Goal: Information Seeking & Learning: Learn about a topic

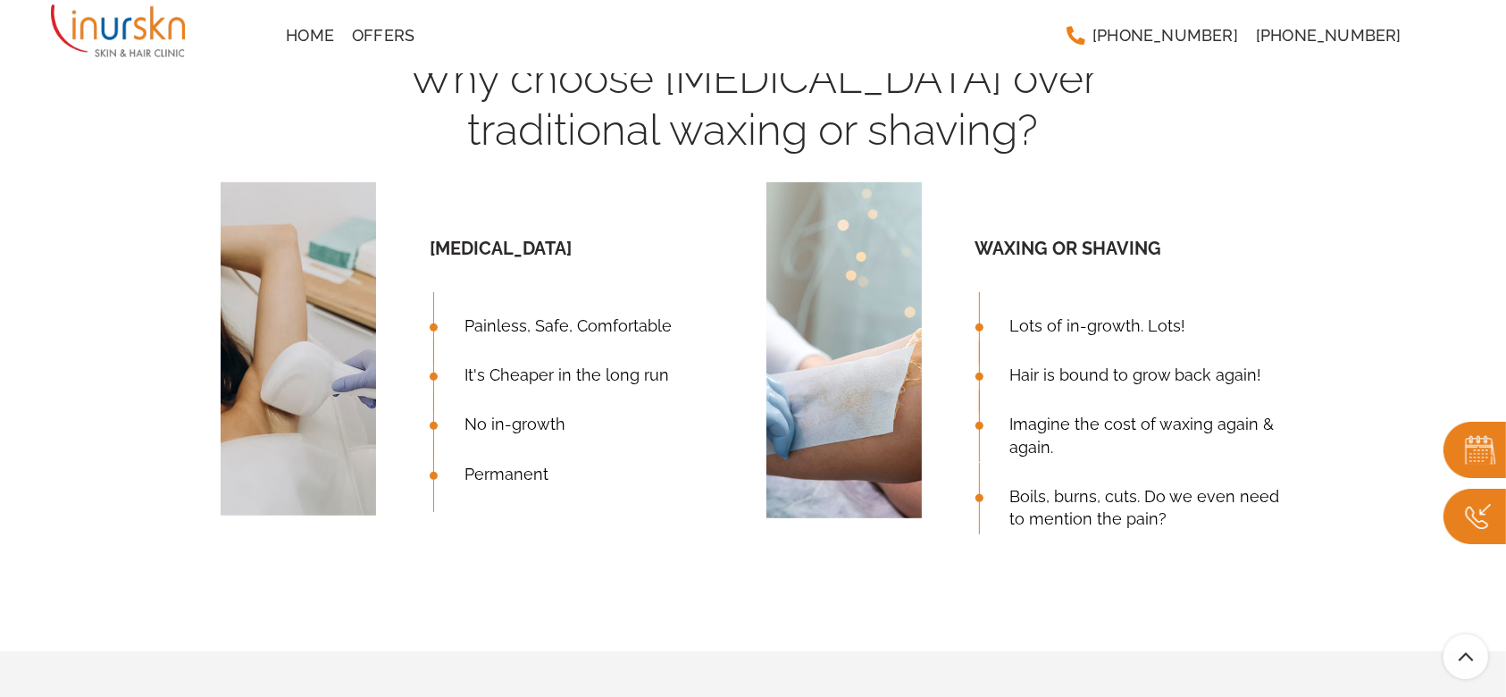
scroll to position [376, 0]
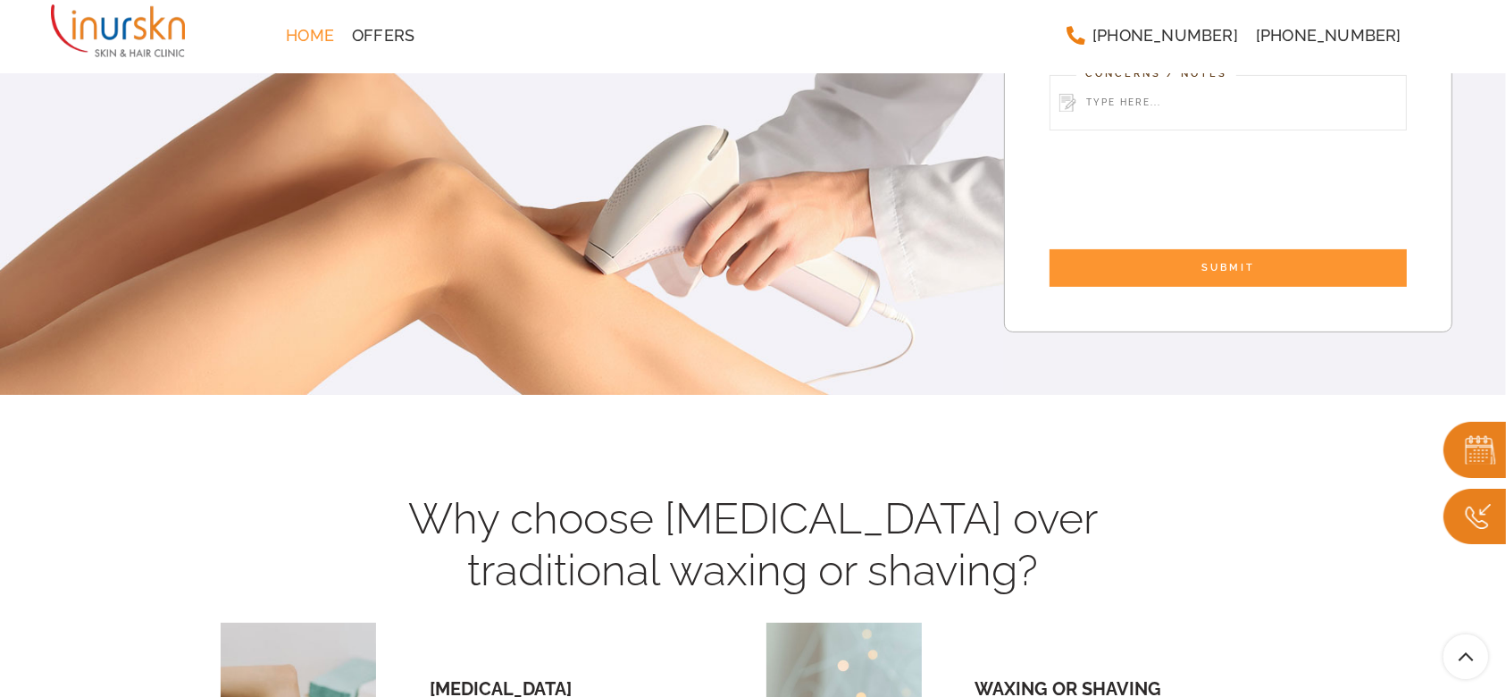
click at [305, 42] on span "Home" at bounding box center [310, 36] width 48 height 16
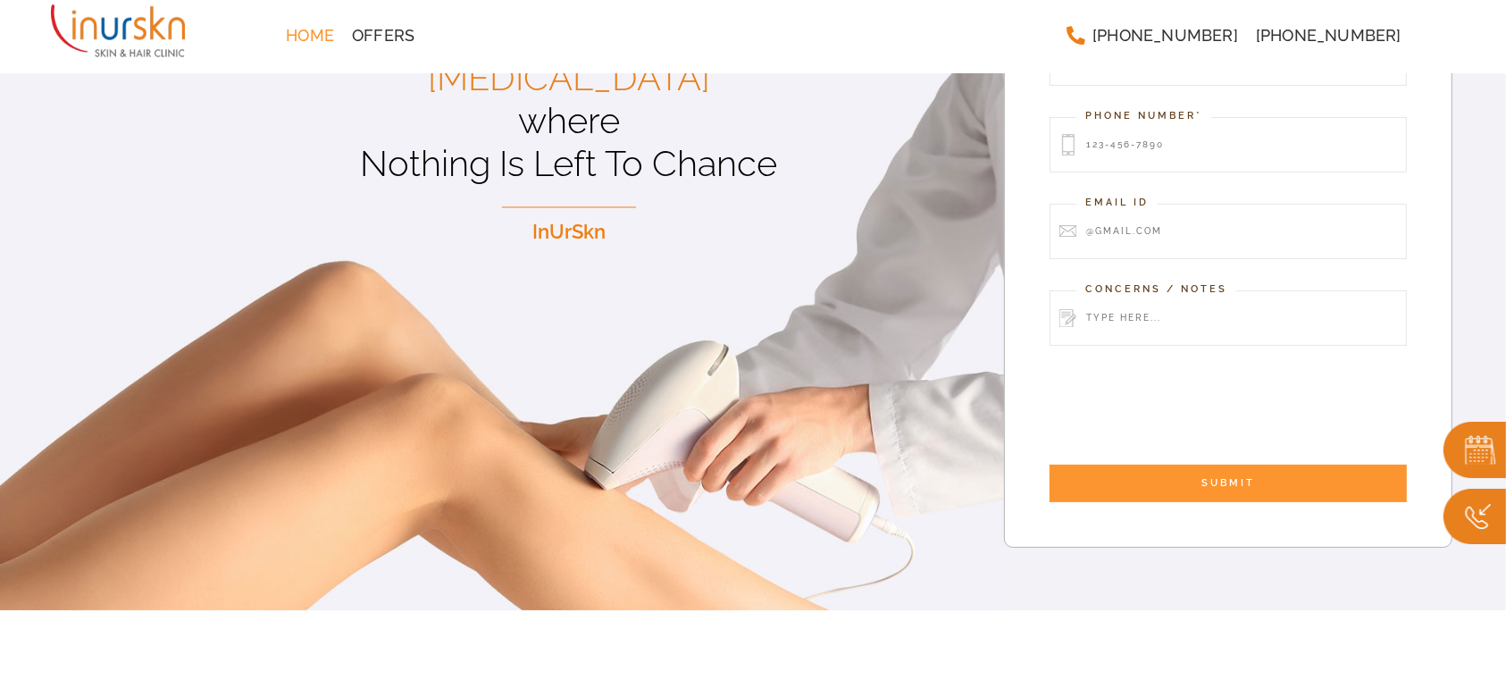
scroll to position [0, 0]
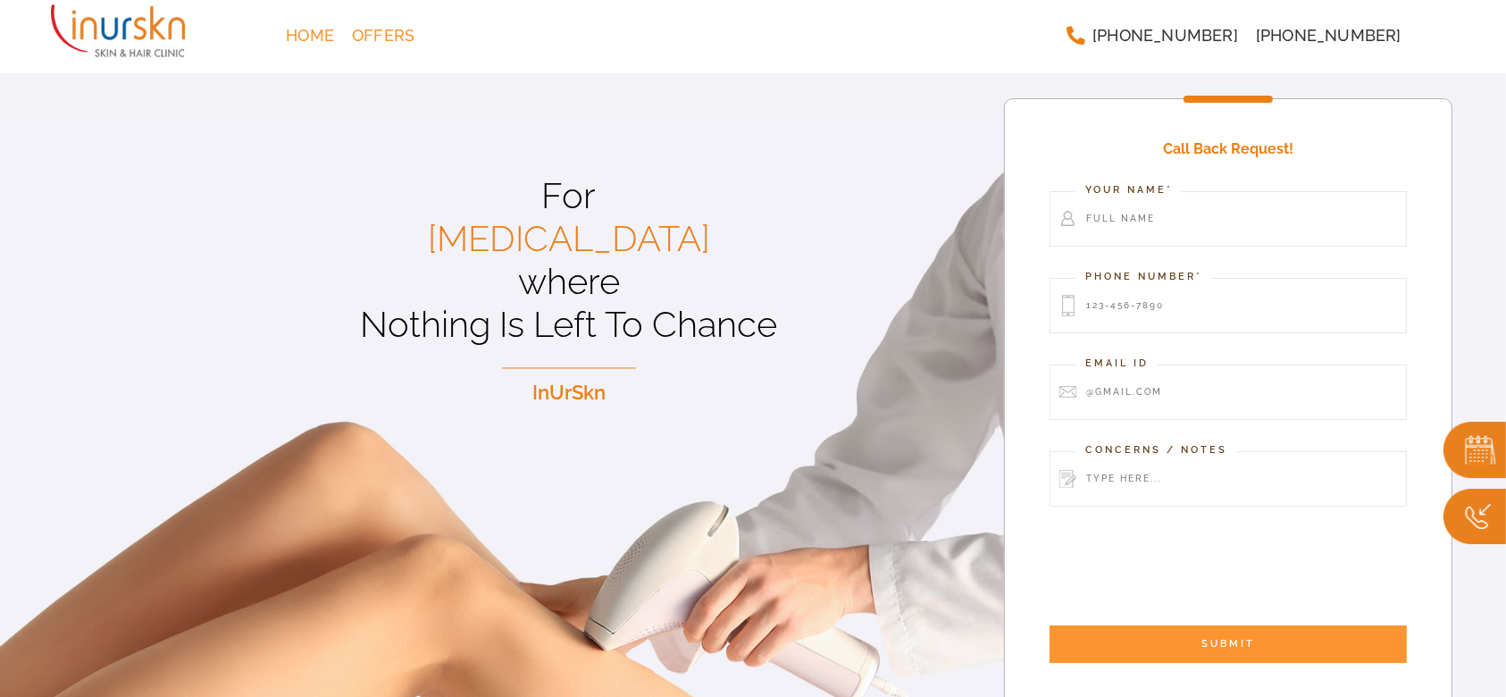
click at [398, 43] on span "Offers" at bounding box center [383, 36] width 63 height 16
click at [1194, 43] on span "+91 9819286930" at bounding box center [1165, 36] width 146 height 16
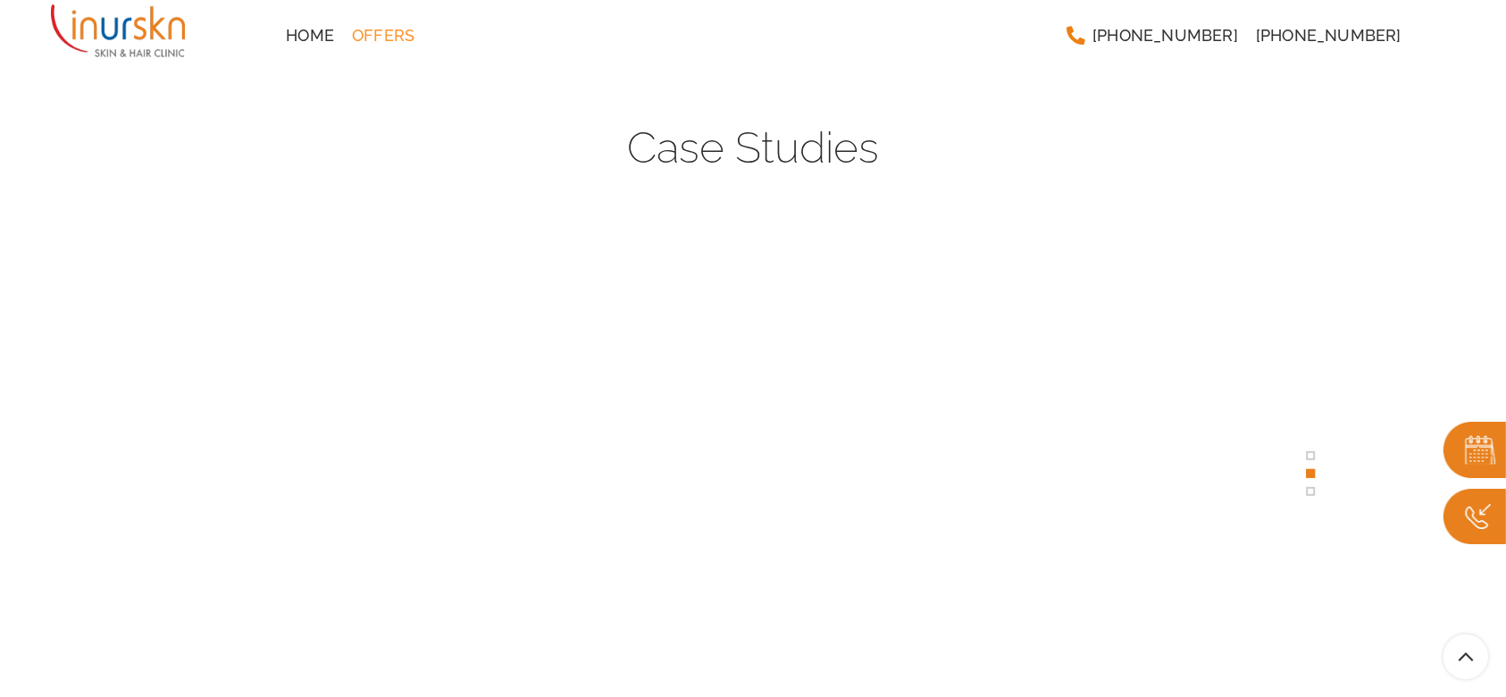
scroll to position [3424, 0]
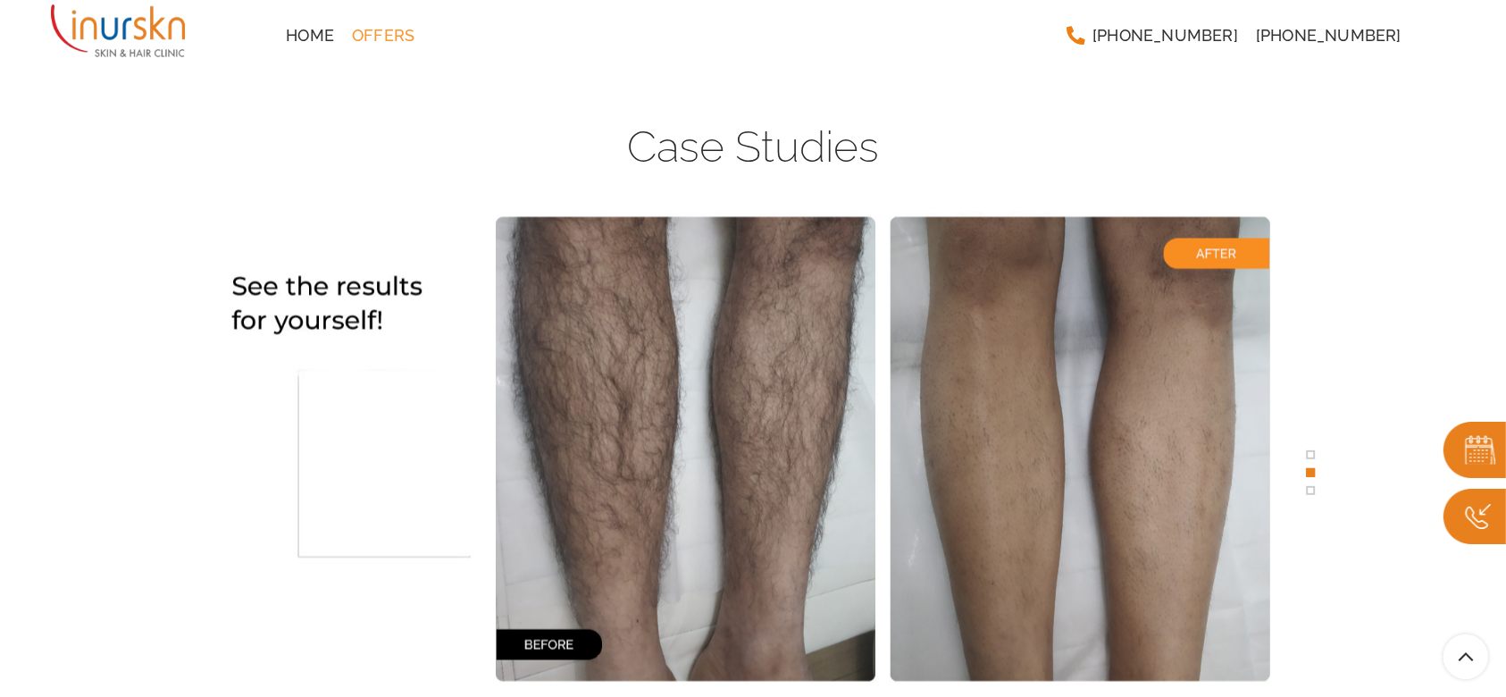
click at [1036, 526] on div at bounding box center [751, 448] width 1064 height 497
click at [745, 155] on h4 "Case Studies" at bounding box center [753, 147] width 1065 height 52
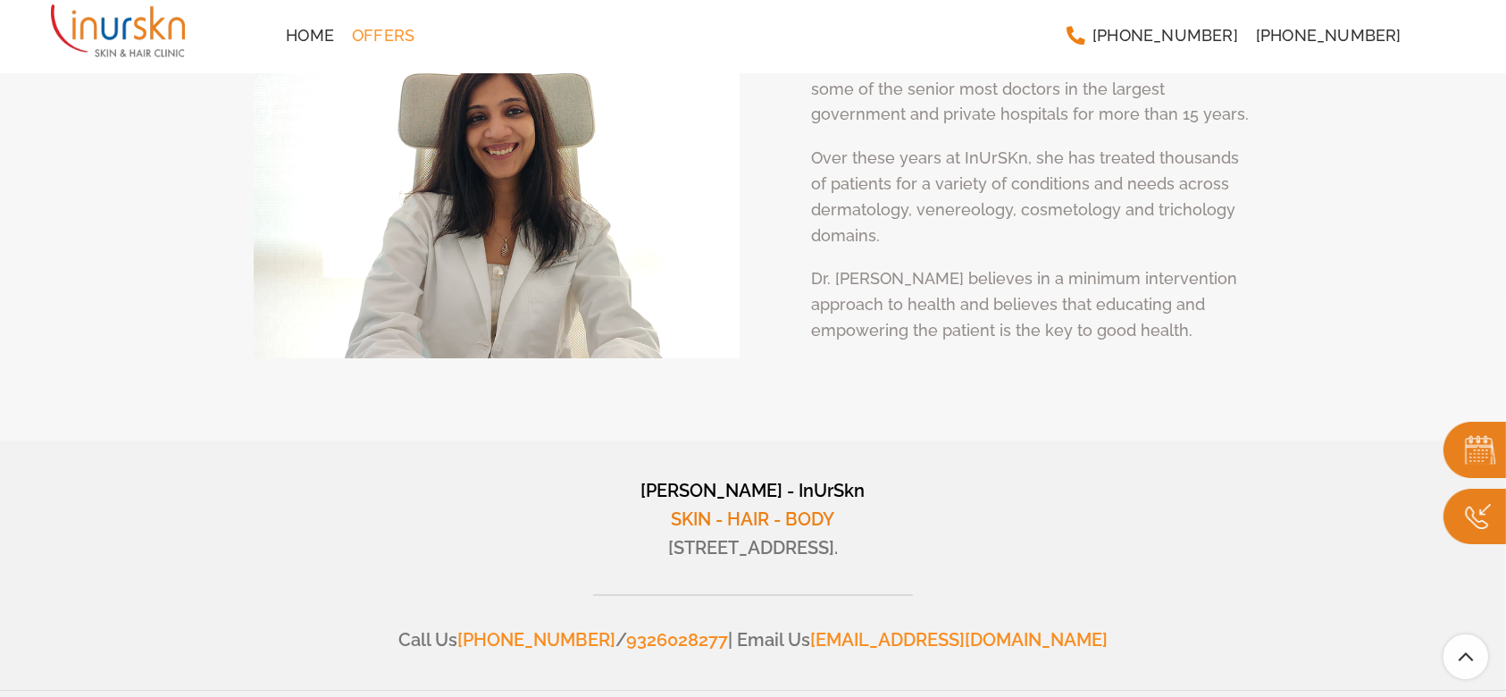
scroll to position [6761, 0]
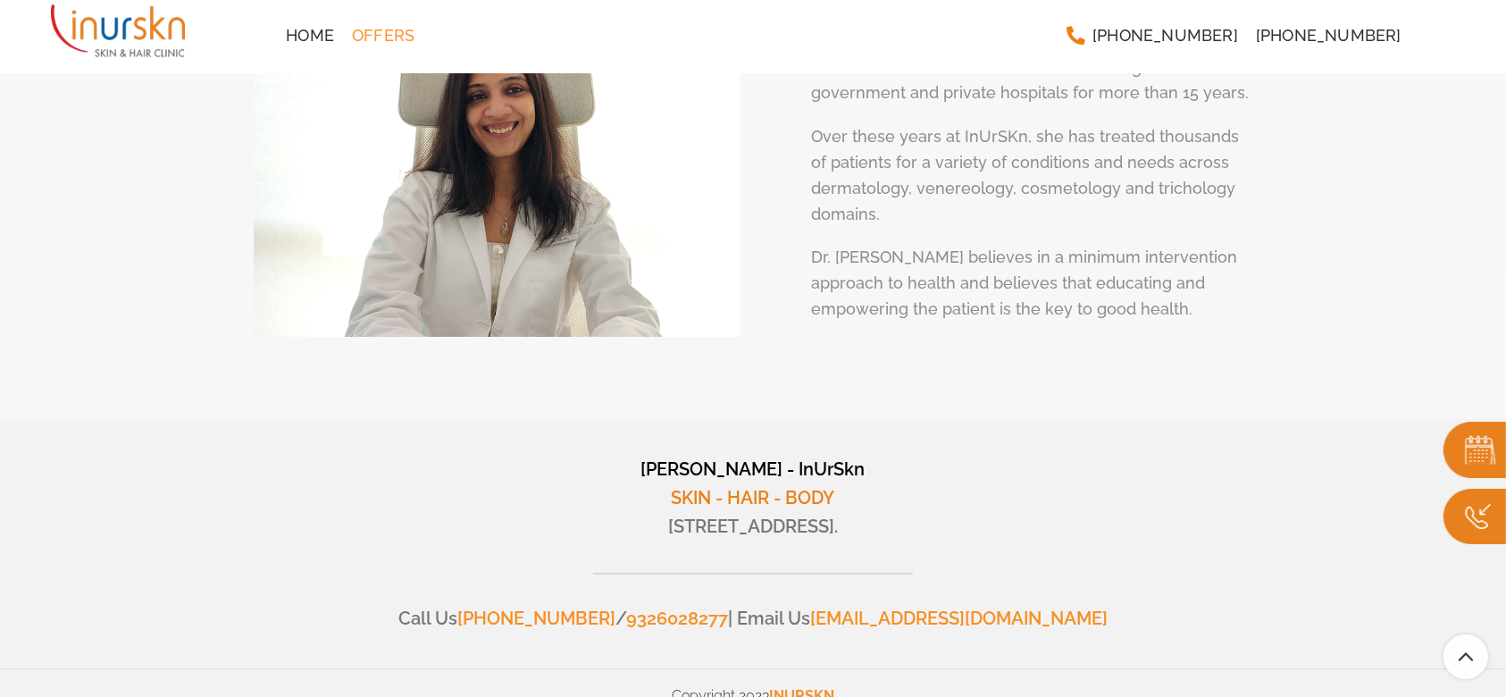
click at [790, 687] on span "INURSKN" at bounding box center [801, 695] width 65 height 17
click at [933, 607] on link "help@inurskn.in" at bounding box center [958, 617] width 297 height 21
click at [1195, 372] on section "Dr. Sejal Saheta InUrSkn Team Dr. Sejal Saheta Dr. Sejal has dual degrees of MD…" at bounding box center [753, 107] width 1506 height 626
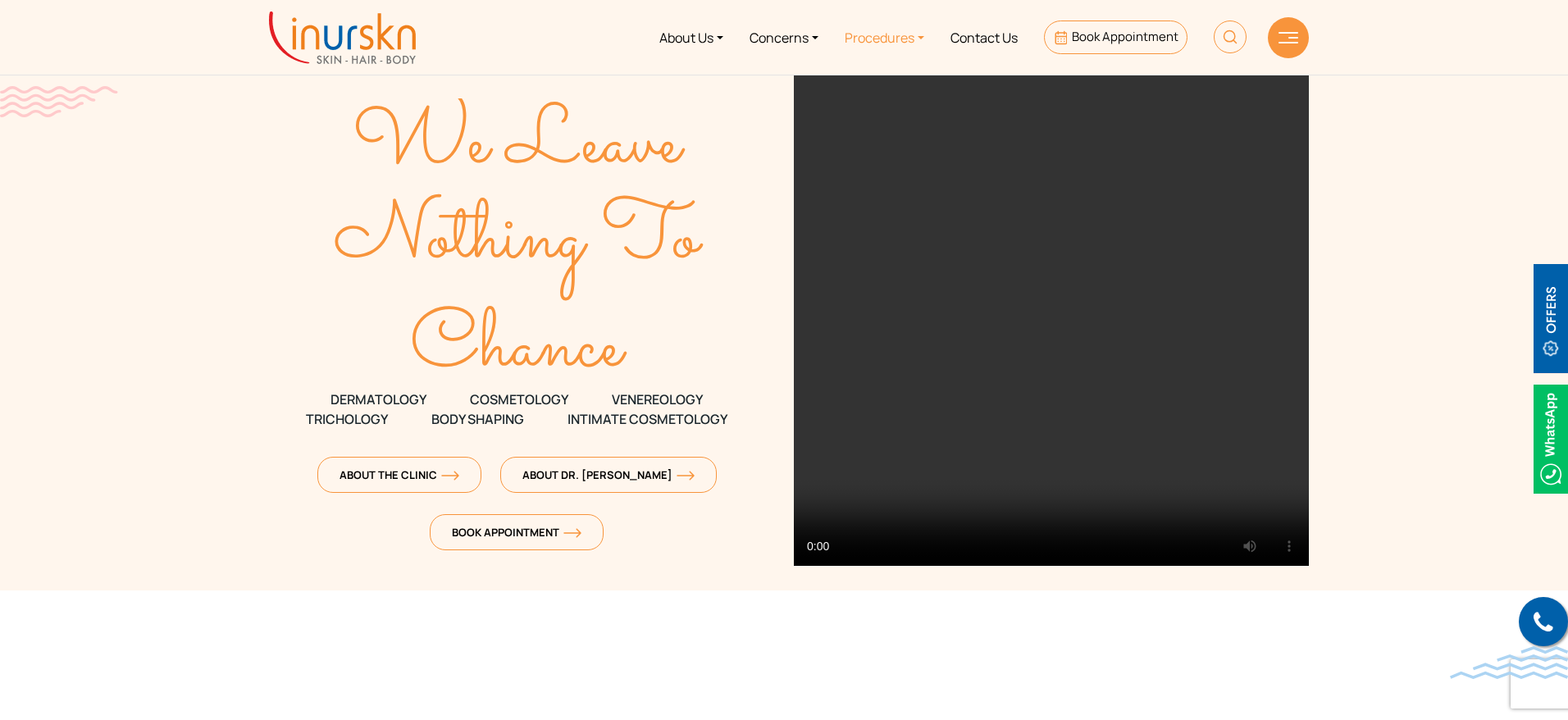
click at [879, 37] on link "Procedures" at bounding box center [884, 37] width 106 height 62
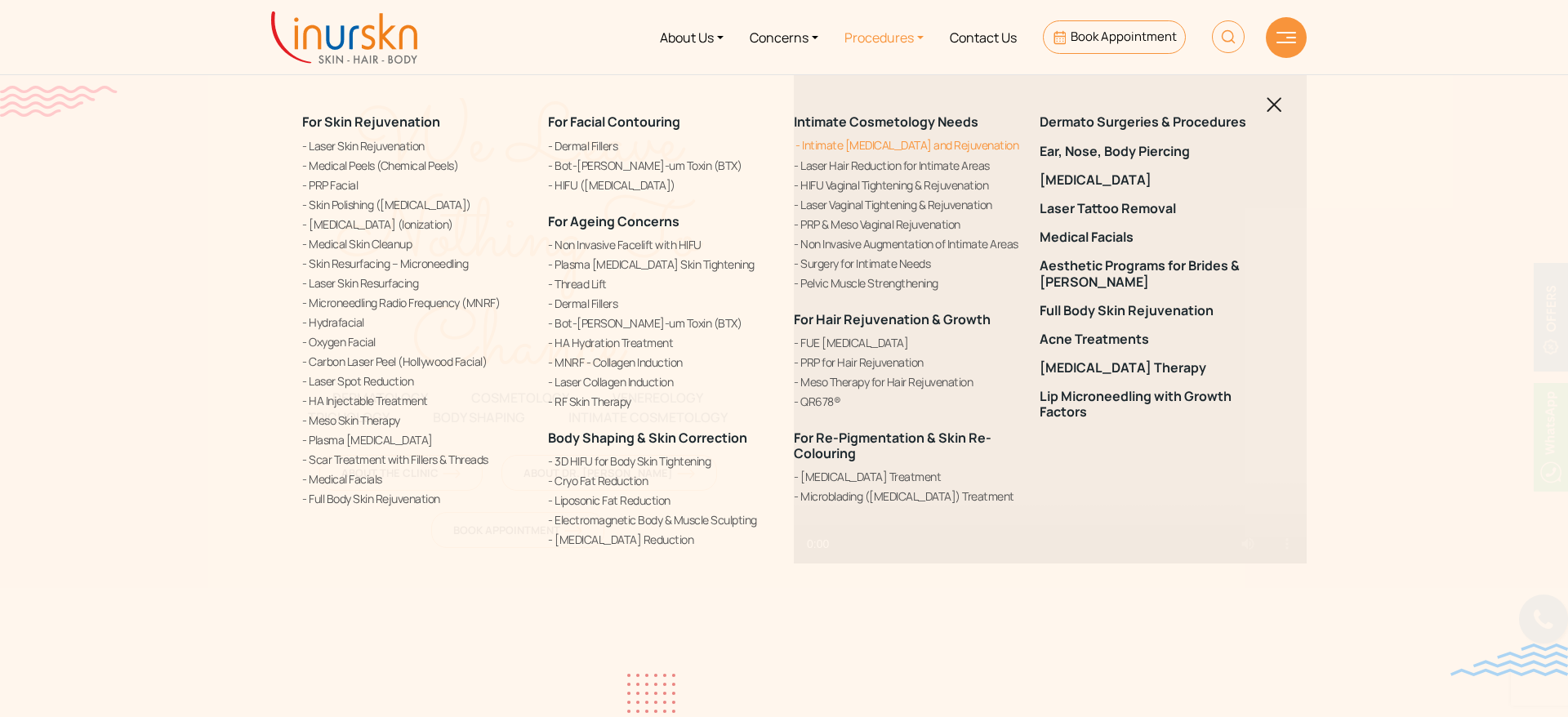
click at [891, 138] on link "Intimate [MEDICAL_DATA] and Rejuvenation" at bounding box center [906, 144] width 226 height 17
